Goal: Communication & Community: Participate in discussion

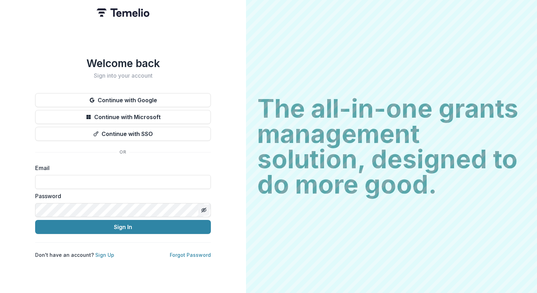
type input "**********"
click at [205, 208] on icon "Toggle password visibility" at bounding box center [204, 211] width 6 height 6
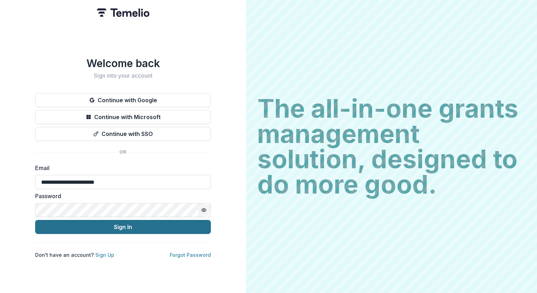
click at [184, 226] on button "Sign In" at bounding box center [123, 227] width 176 height 14
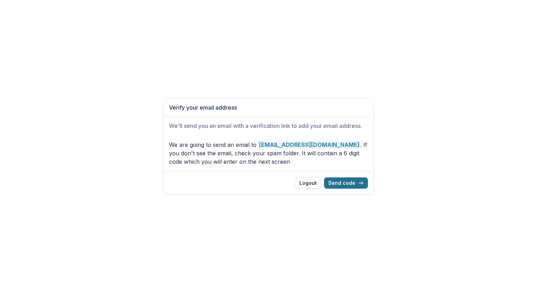
click at [339, 184] on button "Send code" at bounding box center [346, 183] width 44 height 11
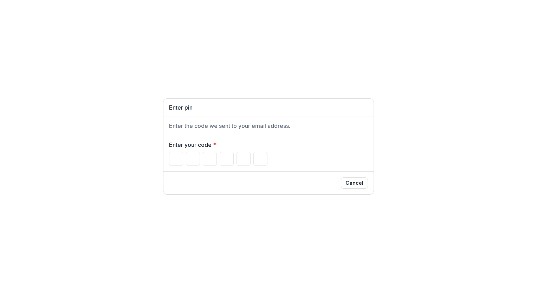
type input "*"
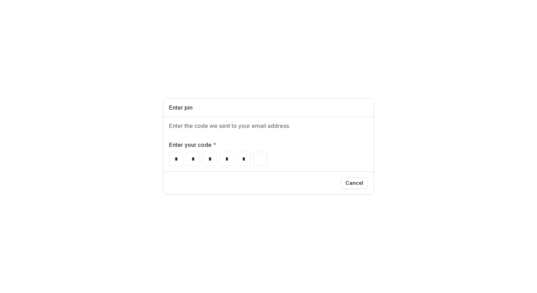
type input "*"
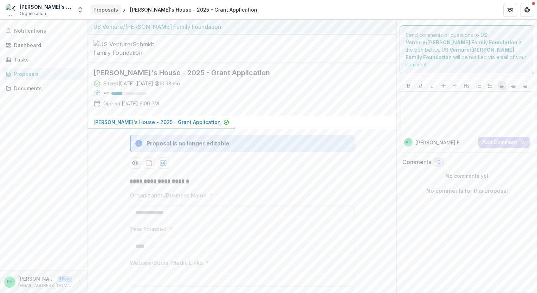
click at [105, 8] on div "Proposals" at bounding box center [106, 9] width 25 height 7
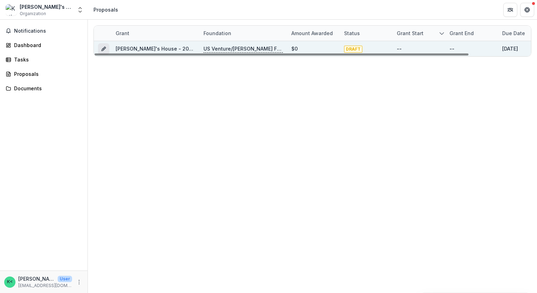
click at [104, 45] on button "Grant 4c5db2a9-cccf-4463-81f8-63a453f7a47d" at bounding box center [103, 48] width 11 height 11
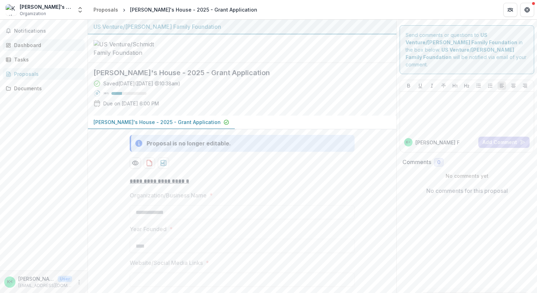
click at [62, 44] on div "Dashboard" at bounding box center [46, 45] width 65 height 7
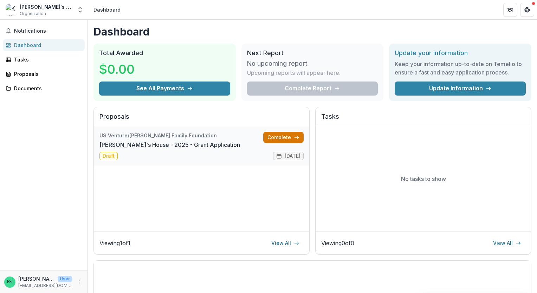
click at [273, 134] on link "Complete" at bounding box center [283, 137] width 40 height 11
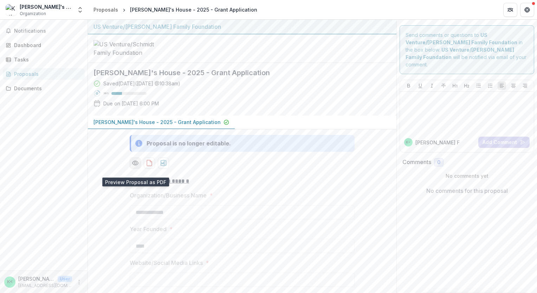
click at [136, 167] on icon "Preview 4c5db2a9-cccf-4463-81f8-63a453f7a47d-0.pdf" at bounding box center [135, 163] width 7 height 7
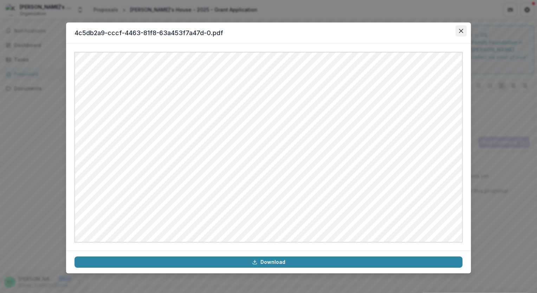
click at [464, 30] on button "Close" at bounding box center [461, 30] width 11 height 11
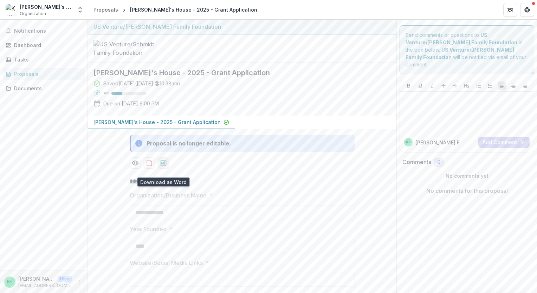
click at [163, 166] on icon "download-proposal" at bounding box center [164, 163] width 6 height 6
click at [349, 87] on div "Saved [DATE] ( [DATE] 10:38am ) 30 % Due on [DATE] 6:00 PM" at bounding box center [237, 95] width 286 height 30
click at [54, 32] on span "Notifications" at bounding box center [48, 31] width 68 height 6
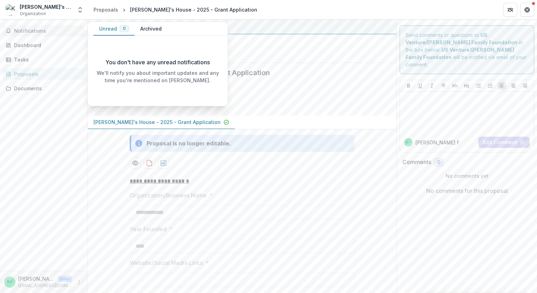
click at [54, 32] on span "Notifications" at bounding box center [48, 31] width 68 height 6
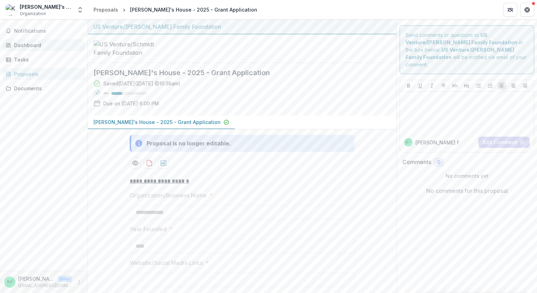
click at [46, 47] on div "Dashboard" at bounding box center [46, 45] width 65 height 7
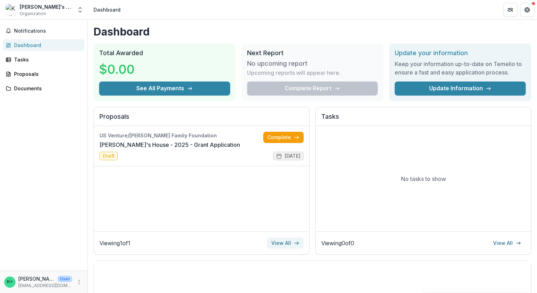
click at [285, 241] on link "View All" at bounding box center [285, 243] width 37 height 11
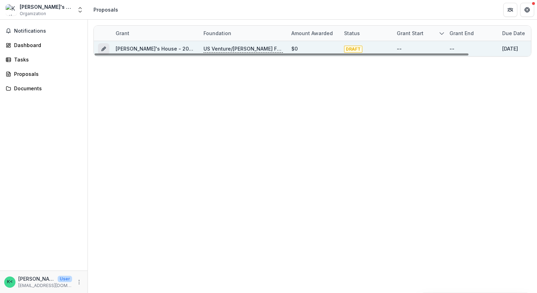
click at [104, 47] on icon "Grant 4c5db2a9-cccf-4463-81f8-63a453f7a47d" at bounding box center [105, 48] width 2 height 2
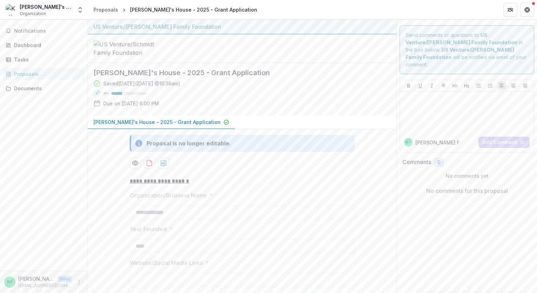
click at [80, 282] on icon "More" at bounding box center [79, 283] width 6 height 6
click at [69, 246] on div "Notifications Dashboard Tasks Proposals Documents" at bounding box center [44, 145] width 88 height 251
click at [45, 59] on div "Tasks" at bounding box center [46, 59] width 65 height 7
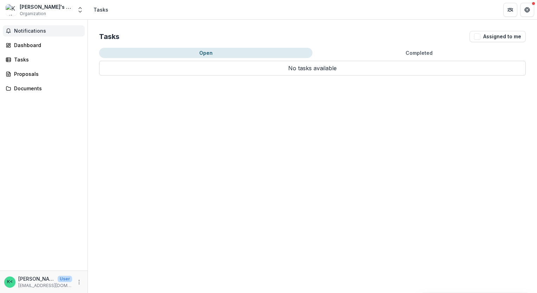
click at [43, 34] on button "Notifications" at bounding box center [44, 30] width 82 height 11
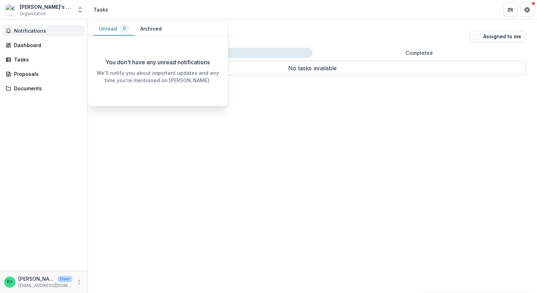
click at [30, 36] on button "Notifications" at bounding box center [44, 30] width 82 height 11
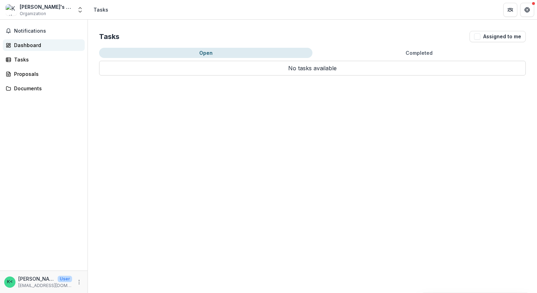
click at [31, 46] on div "Dashboard" at bounding box center [46, 45] width 65 height 7
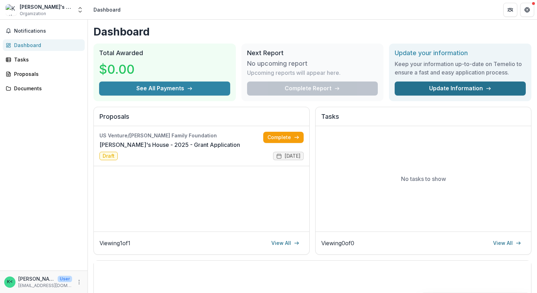
click at [477, 91] on link "Update Information" at bounding box center [460, 89] width 131 height 14
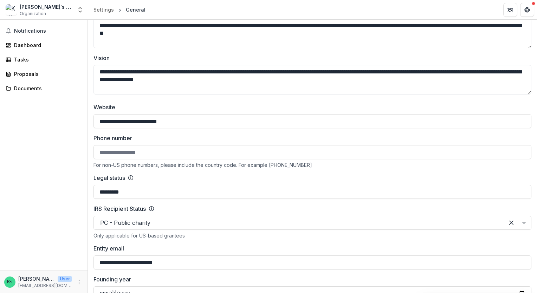
scroll to position [192, 0]
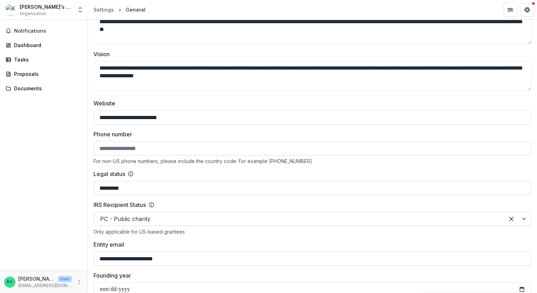
click at [117, 145] on input "Phone number" at bounding box center [313, 148] width 438 height 14
type input "**********"
click at [518, 283] on button "Save Changes" at bounding box center [506, 281] width 45 height 11
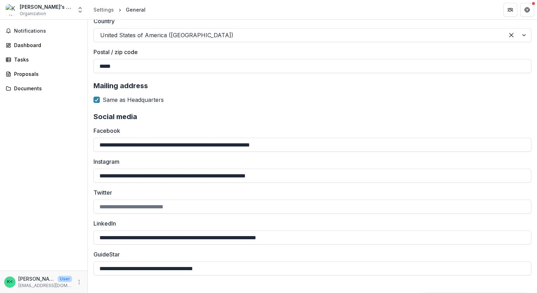
scroll to position [720, 0]
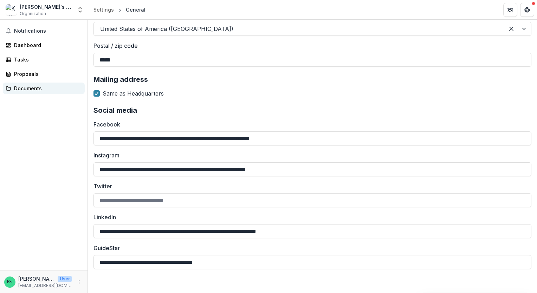
click at [39, 85] on div "Documents" at bounding box center [46, 88] width 65 height 7
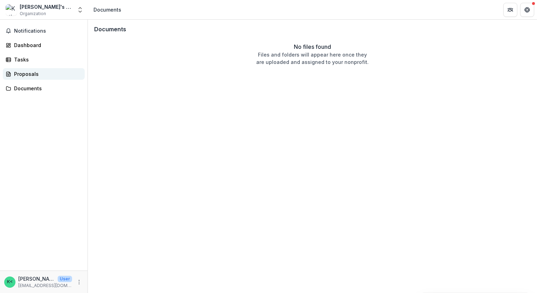
click at [37, 75] on div "Proposals" at bounding box center [46, 73] width 65 height 7
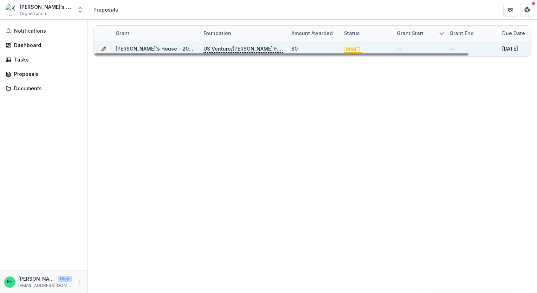
click at [113, 47] on div "[PERSON_NAME]'s House - 2025 - Grant Application" at bounding box center [155, 48] width 88 height 15
click at [103, 49] on icon "Grant 4c5db2a9-cccf-4463-81f8-63a453f7a47d" at bounding box center [103, 49] width 3 height 3
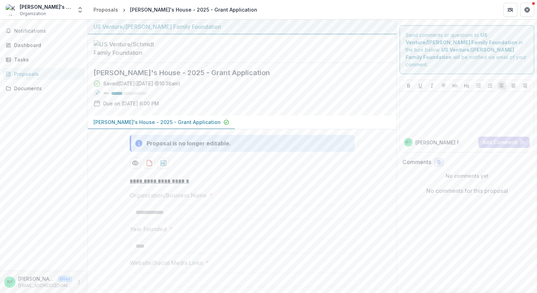
click at [140, 147] on icon at bounding box center [138, 143] width 7 height 7
click at [139, 126] on p "[PERSON_NAME]'s House - 2025 - Grant Application" at bounding box center [157, 122] width 127 height 7
click at [96, 87] on icon at bounding box center [97, 83] width 7 height 7
click at [433, 95] on p at bounding box center [467, 99] width 128 height 8
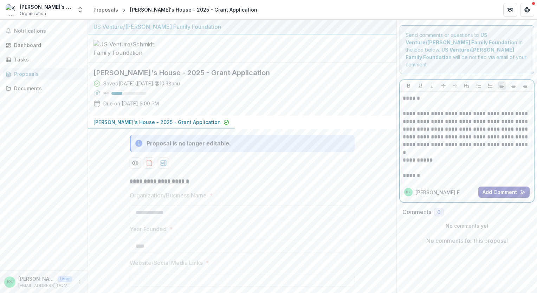
click at [496, 187] on button "Add Comment" at bounding box center [504, 192] width 51 height 11
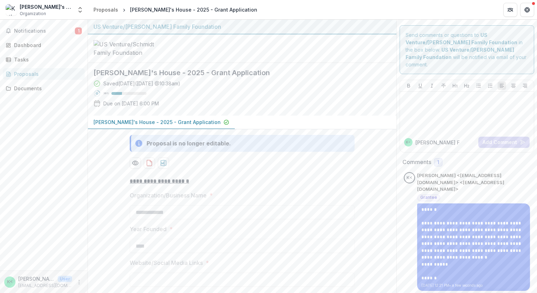
click at [48, 37] on div "Notifications 1 Dashboard Tasks Proposals Documents" at bounding box center [44, 145] width 88 height 251
click at [47, 36] on button "Notifications 1" at bounding box center [44, 30] width 82 height 11
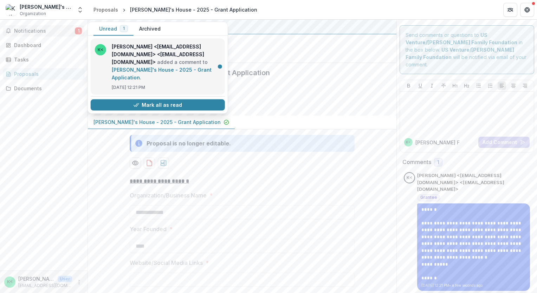
click at [162, 67] on link "[PERSON_NAME]'s House - 2025 - Grant Application" at bounding box center [162, 74] width 100 height 14
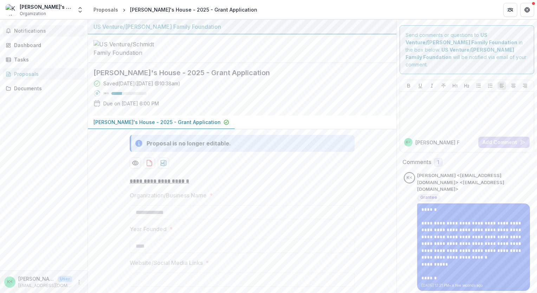
click at [61, 27] on button "Notifications" at bounding box center [44, 30] width 82 height 11
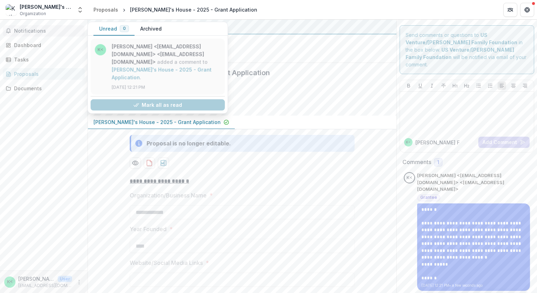
click at [141, 69] on link "[PERSON_NAME]'s House - 2025 - Grant Application" at bounding box center [162, 74] width 100 height 14
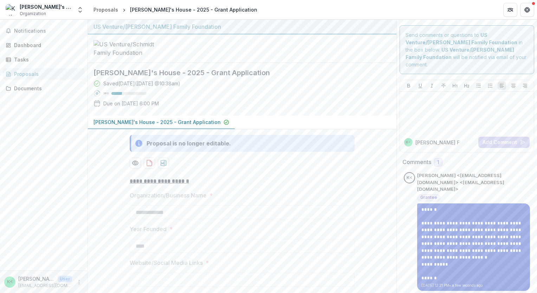
click at [474, 261] on p "**********" at bounding box center [474, 264] width 104 height 7
